Goal: Information Seeking & Learning: Find specific fact

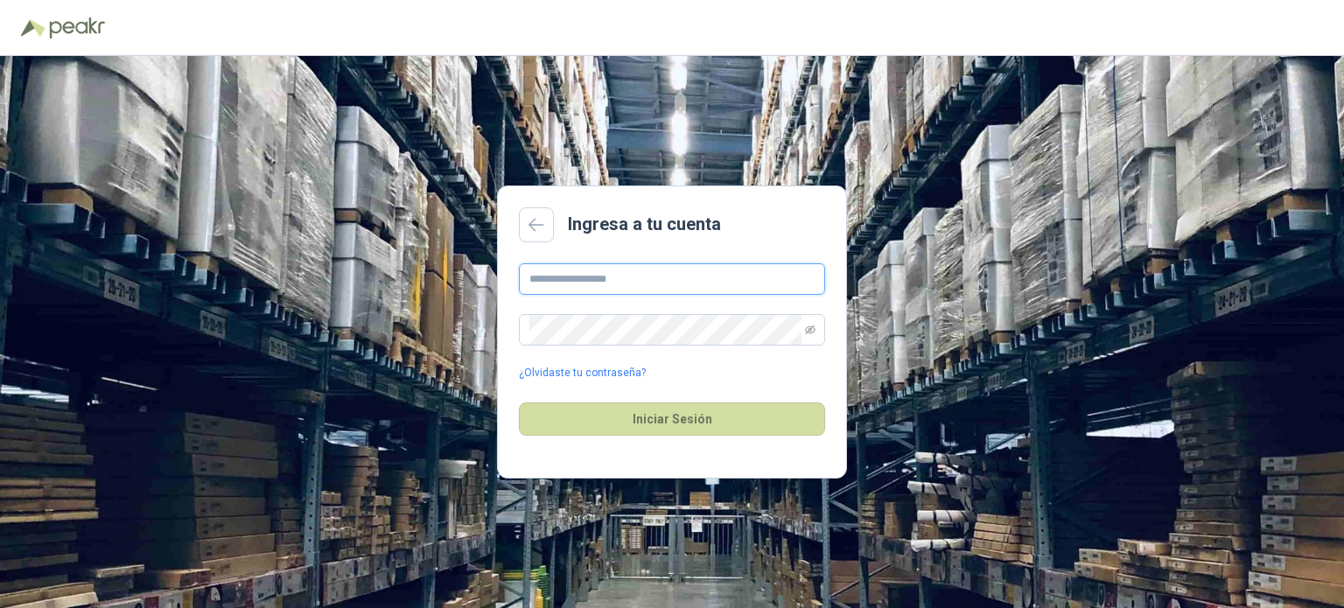
type input "**********"
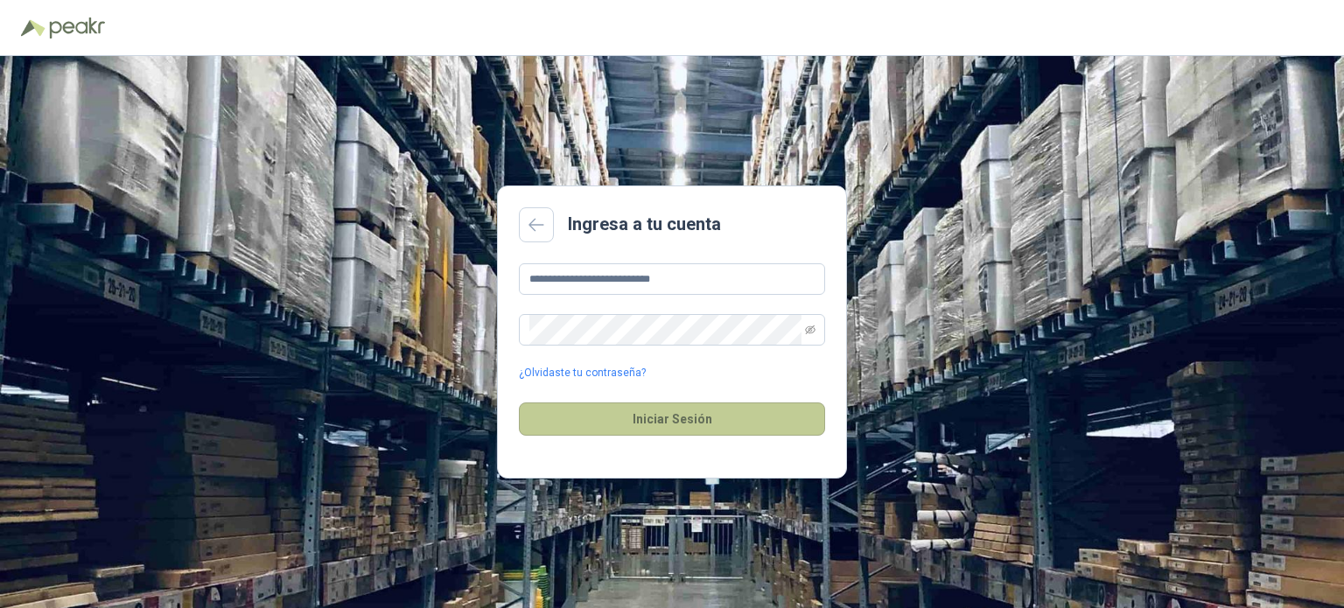
drag, startPoint x: 0, startPoint y: 0, endPoint x: 614, endPoint y: 424, distance: 746.5
click at [614, 424] on button "Iniciar Sesión" at bounding box center [672, 418] width 306 height 33
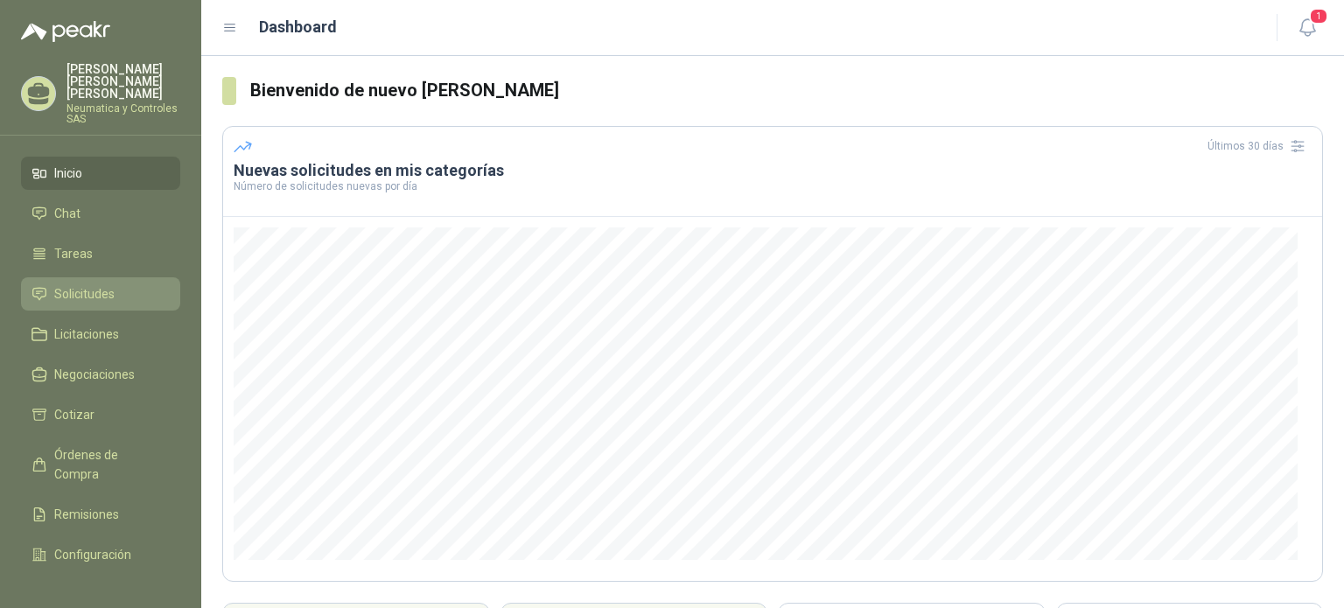
click at [91, 284] on span "Solicitudes" at bounding box center [84, 293] width 60 height 19
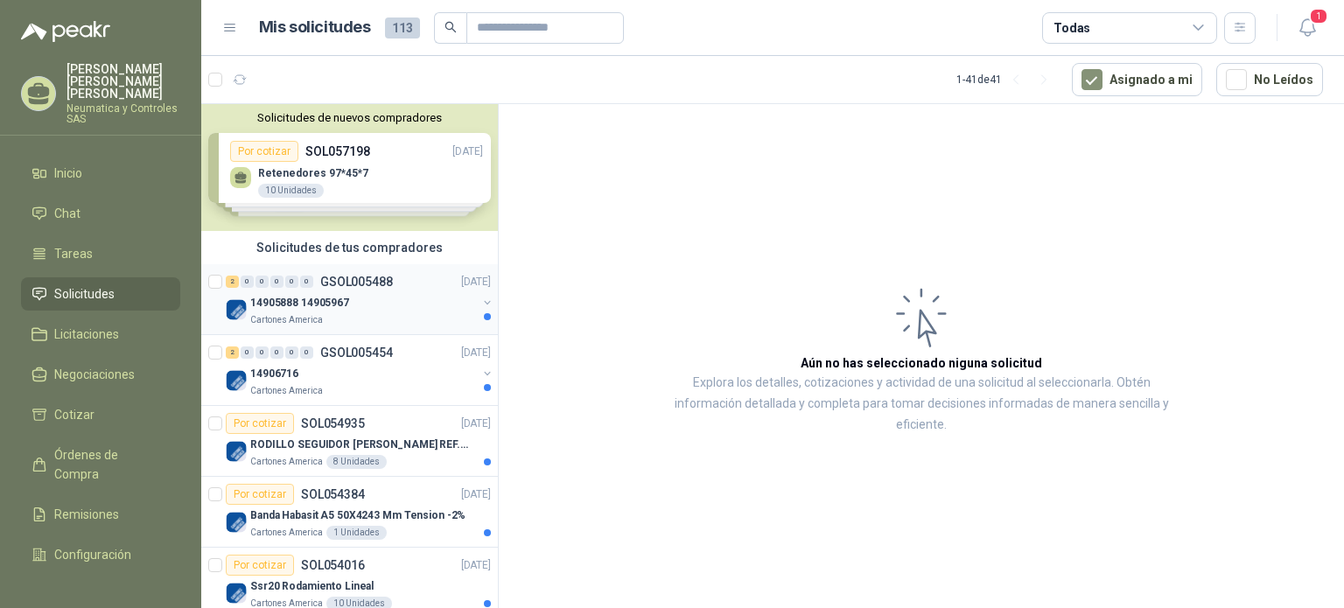
click at [417, 293] on div "14905888 14905967" at bounding box center [363, 302] width 227 height 21
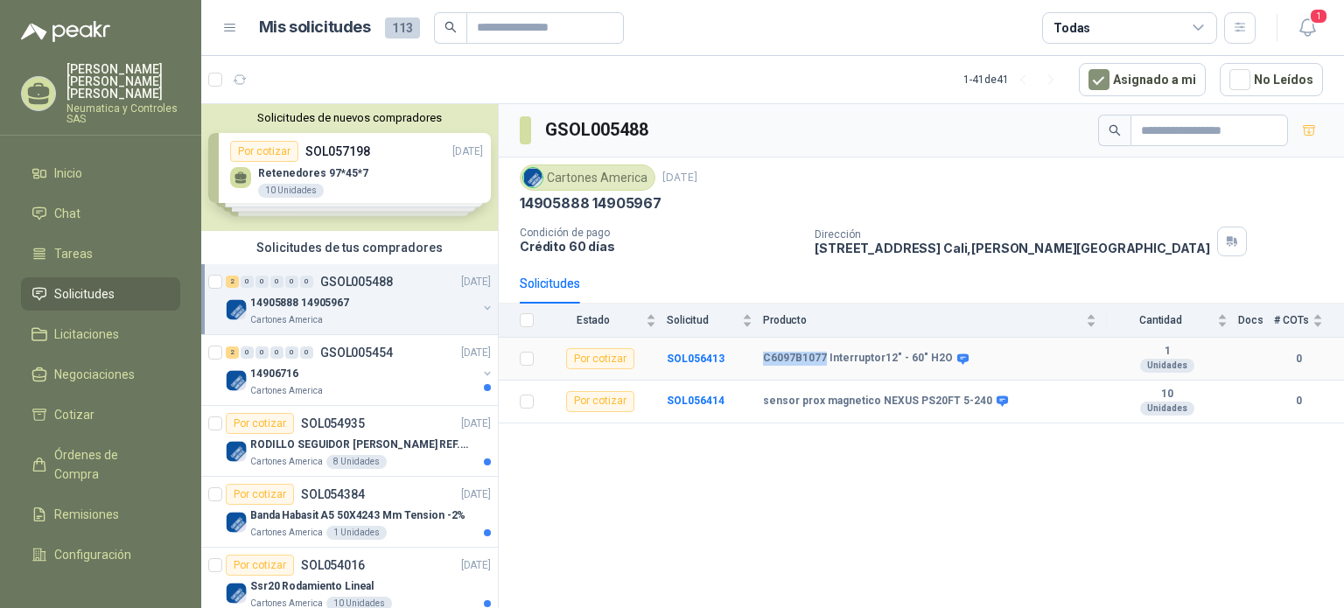
drag, startPoint x: 822, startPoint y: 357, endPoint x: 764, endPoint y: 363, distance: 58.9
click at [764, 363] on b "C6097B1077 Interruptor12" - 60" H2O" at bounding box center [858, 359] width 190 height 14
copy b "C6097B1077"
click at [346, 388] on div "Cartones America" at bounding box center [363, 391] width 227 height 14
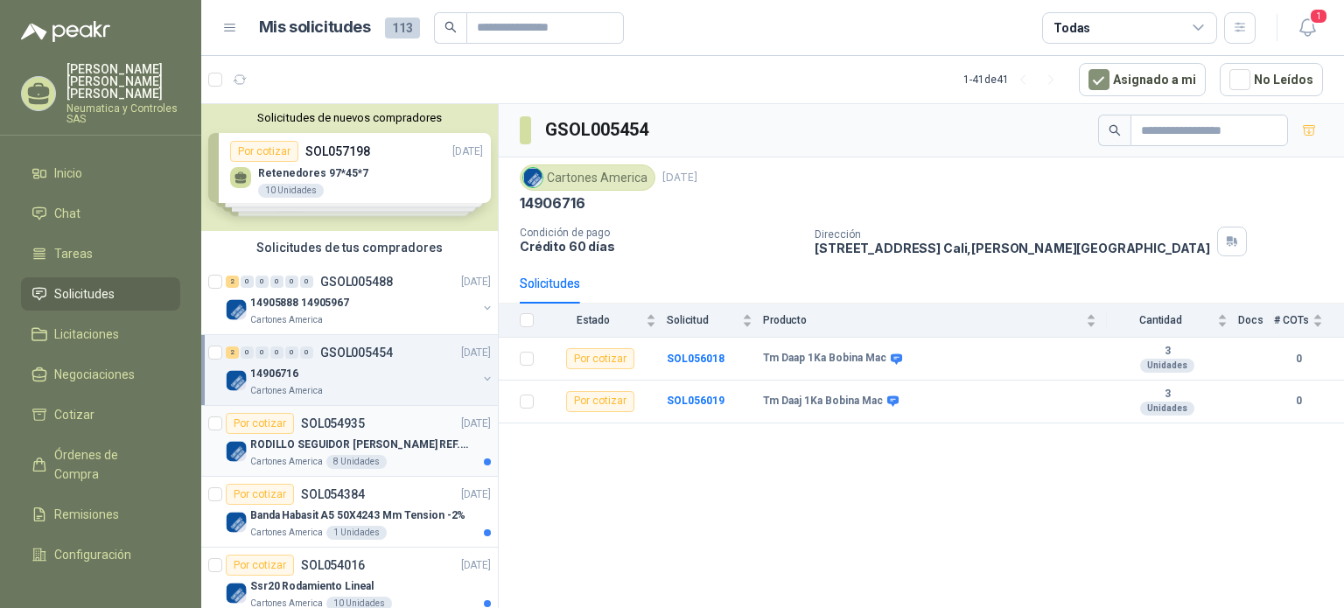
click at [386, 430] on div "Por cotizar SOL054935 04/09/25" at bounding box center [358, 423] width 265 height 21
click at [420, 445] on p "RODILLO SEGUIDOR DE LEVAS REF. NATV-17-PPA MARCA MCG" at bounding box center [359, 445] width 218 height 17
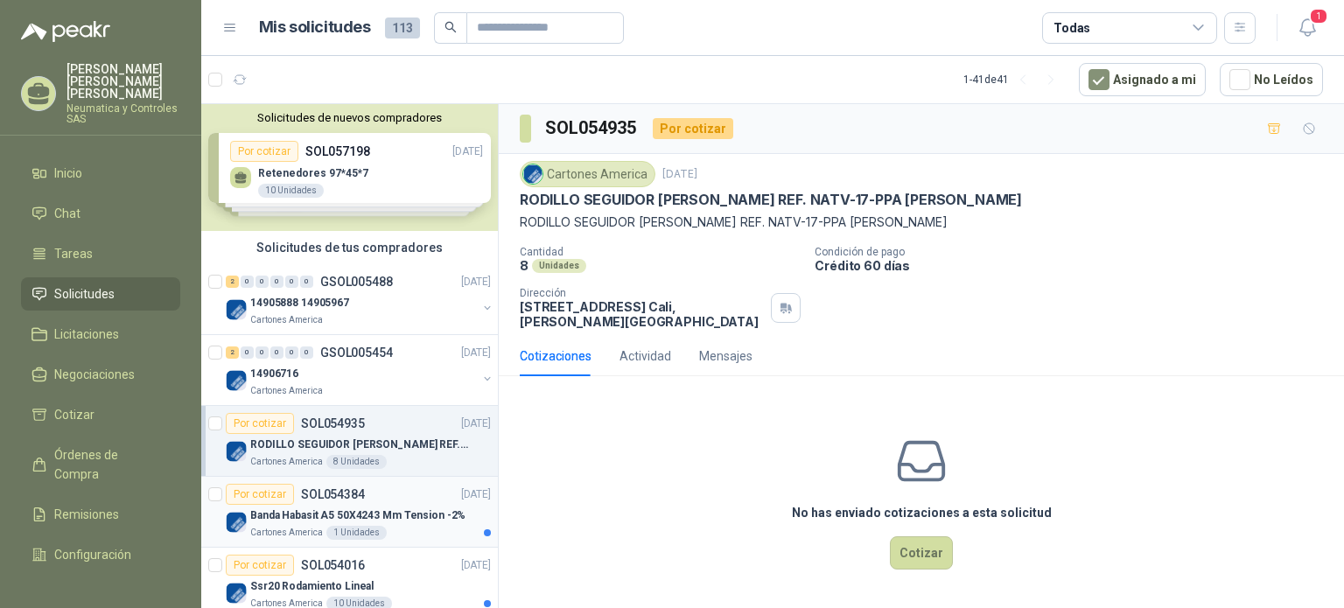
click at [372, 509] on p "Banda Habasit A5 50X4243 Mm Tension -2%" at bounding box center [357, 515] width 215 height 17
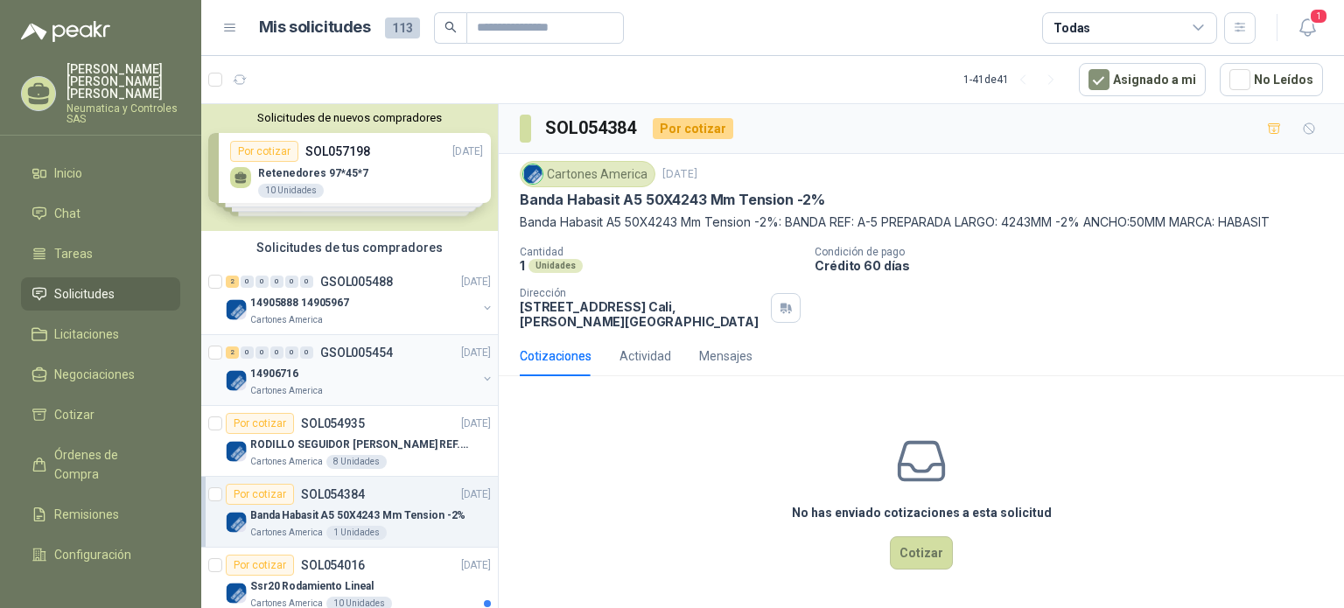
click at [396, 377] on div "14906716" at bounding box center [363, 373] width 227 height 21
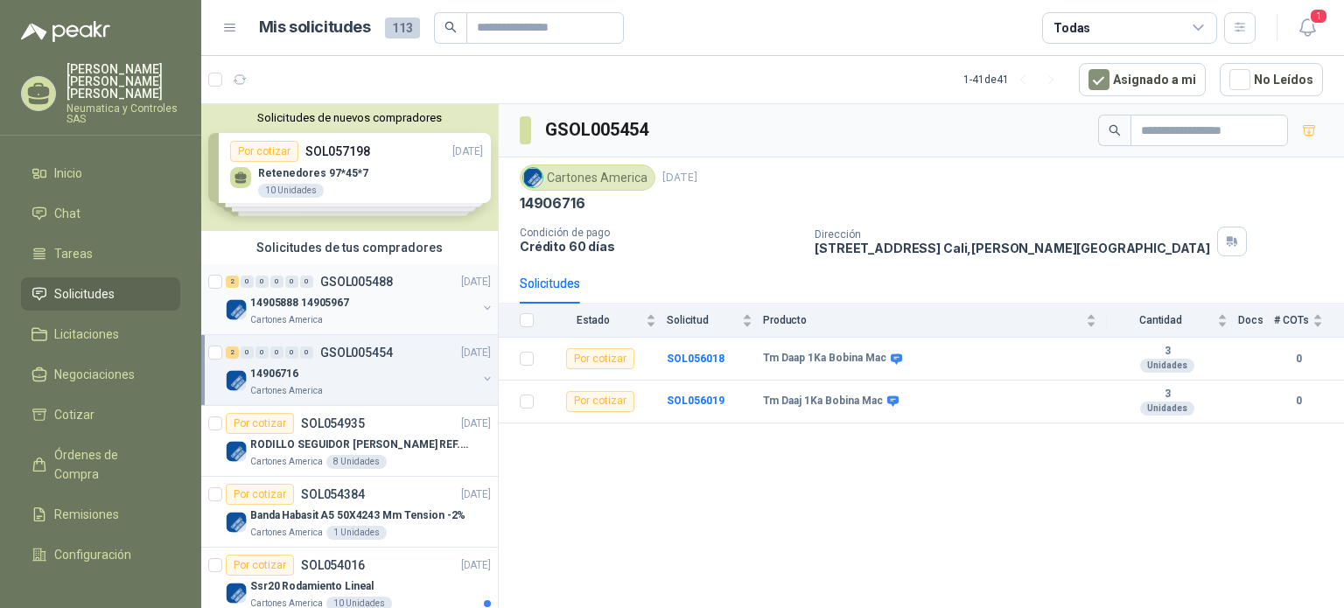
click at [416, 322] on div "Cartones America" at bounding box center [363, 320] width 227 height 14
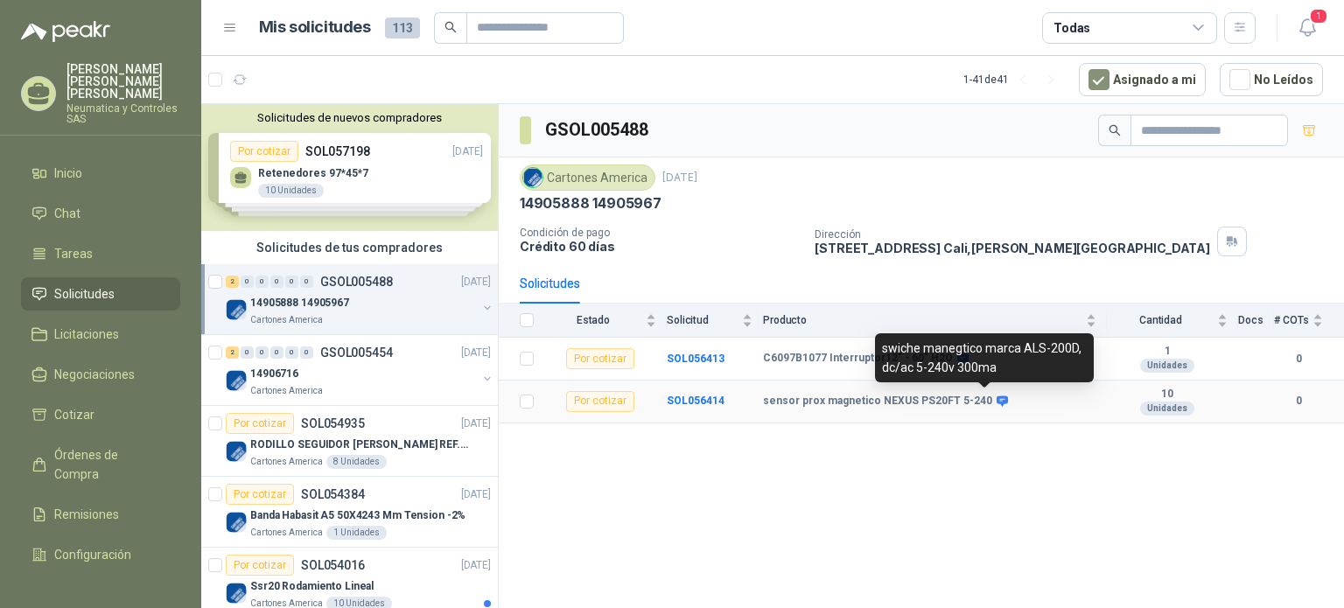
click at [996, 400] on icon at bounding box center [1001, 401] width 11 height 10
drag, startPoint x: 1023, startPoint y: 348, endPoint x: 1073, endPoint y: 346, distance: 49.9
click at [1073, 346] on div "swiche manegtico marca ALS-200D, dc/ac 5-240v 300ma" at bounding box center [984, 357] width 219 height 49
copy div "ALS-200D"
click at [996, 396] on icon at bounding box center [1001, 401] width 11 height 10
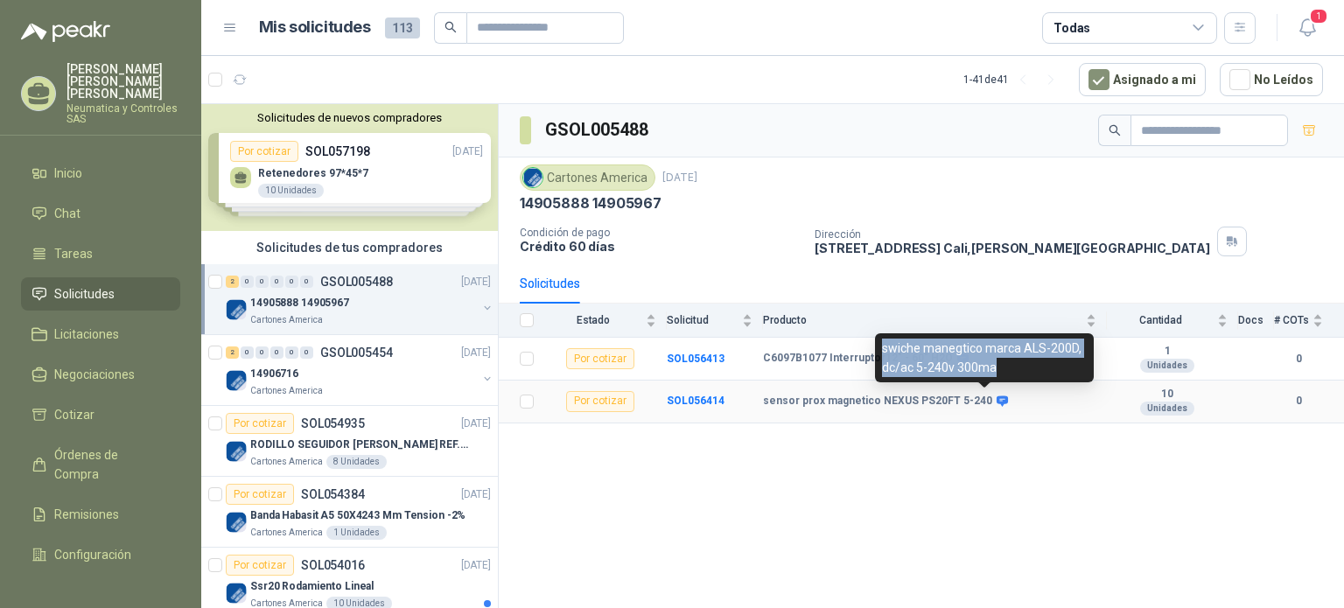
drag, startPoint x: 882, startPoint y: 346, endPoint x: 995, endPoint y: 367, distance: 115.0
click at [995, 367] on div "swiche manegtico marca ALS-200D, dc/ac 5-240v 300ma" at bounding box center [984, 357] width 219 height 49
copy div "swiche manegtico marca ALS-200D, dc/ac 5-240v 300ma"
